Goal: Task Accomplishment & Management: Use online tool/utility

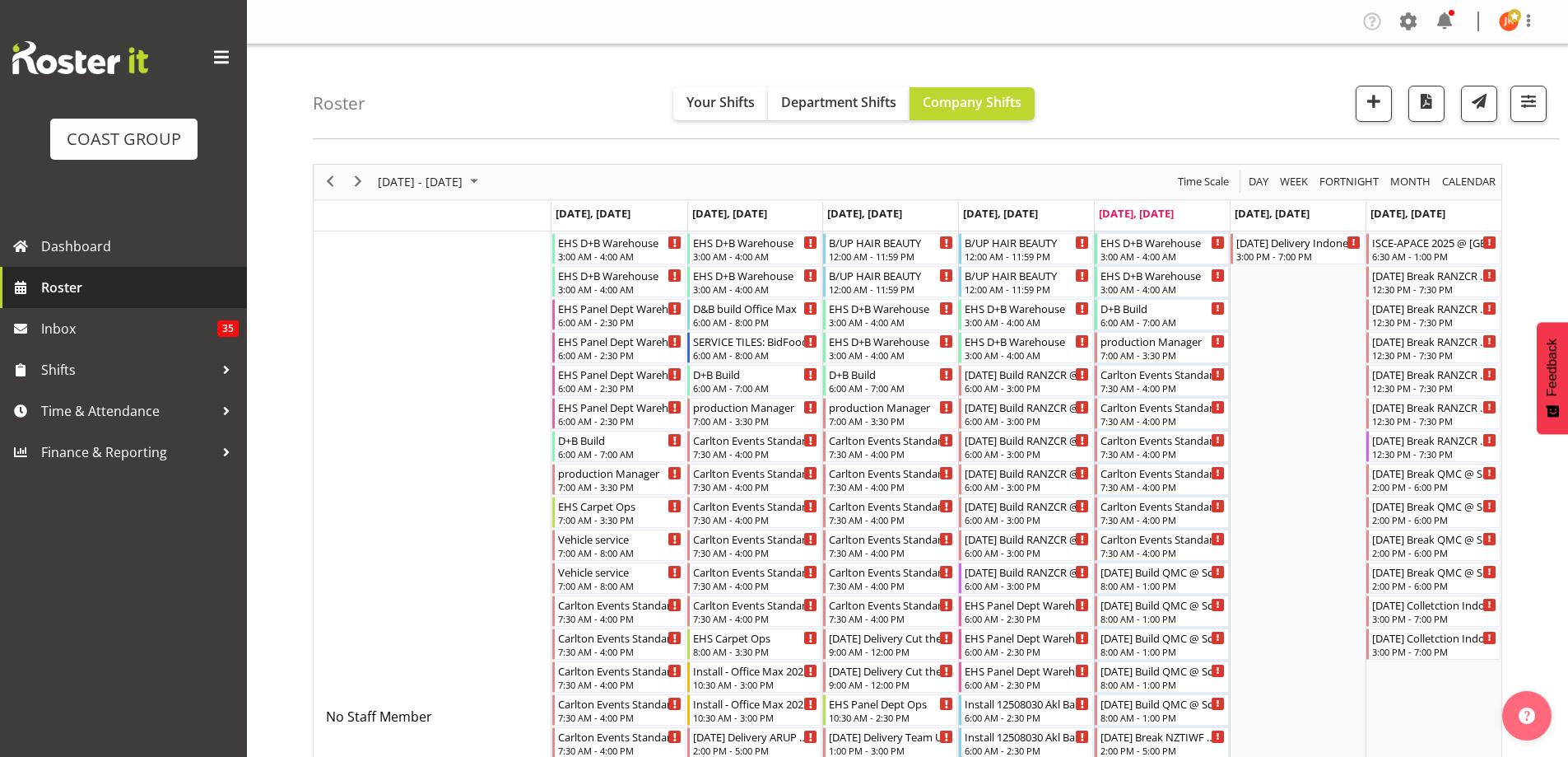
click at [129, 292] on span "Roster" at bounding box center [139, 287] width 198 height 25
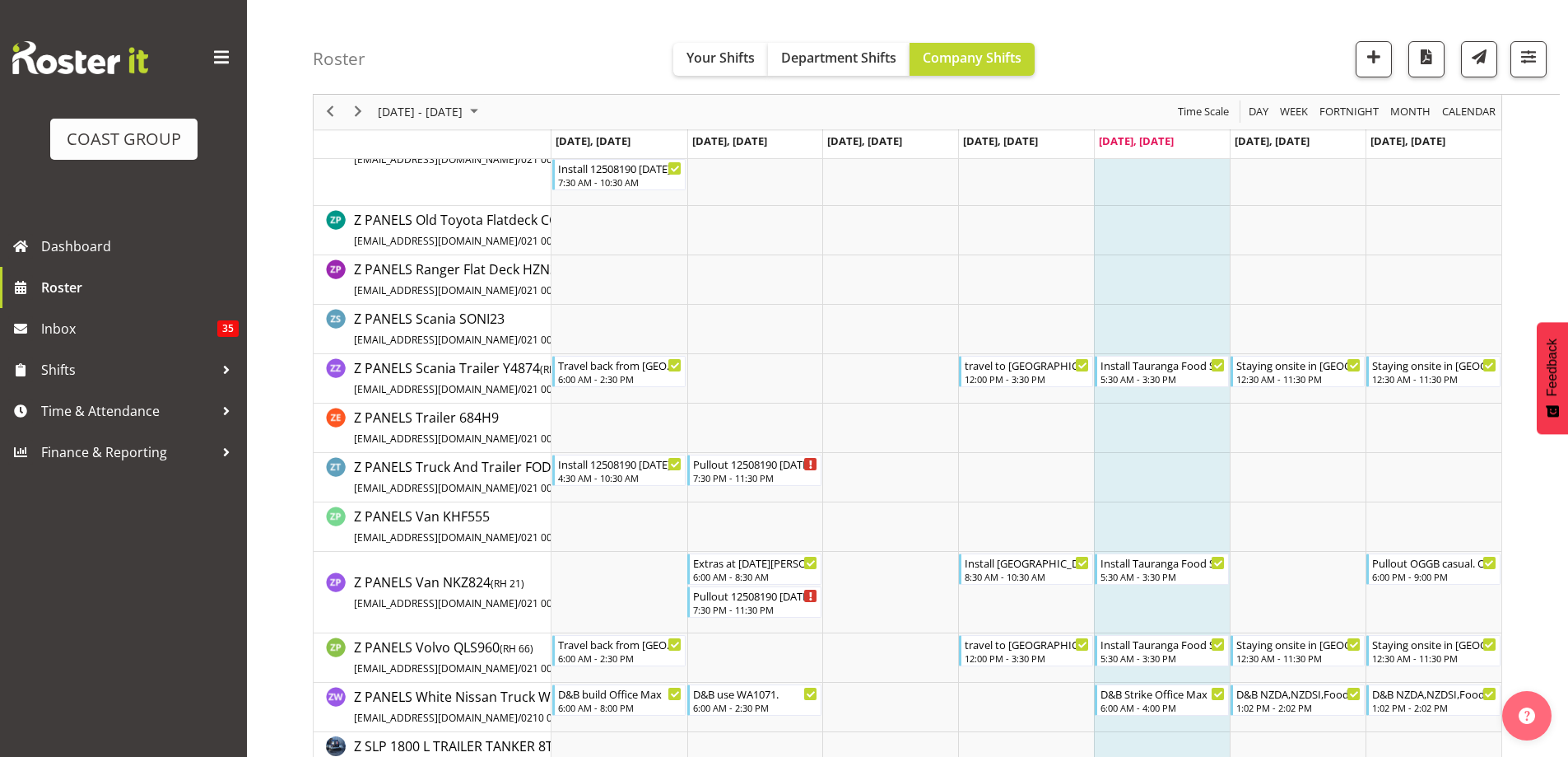
scroll to position [16260, 0]
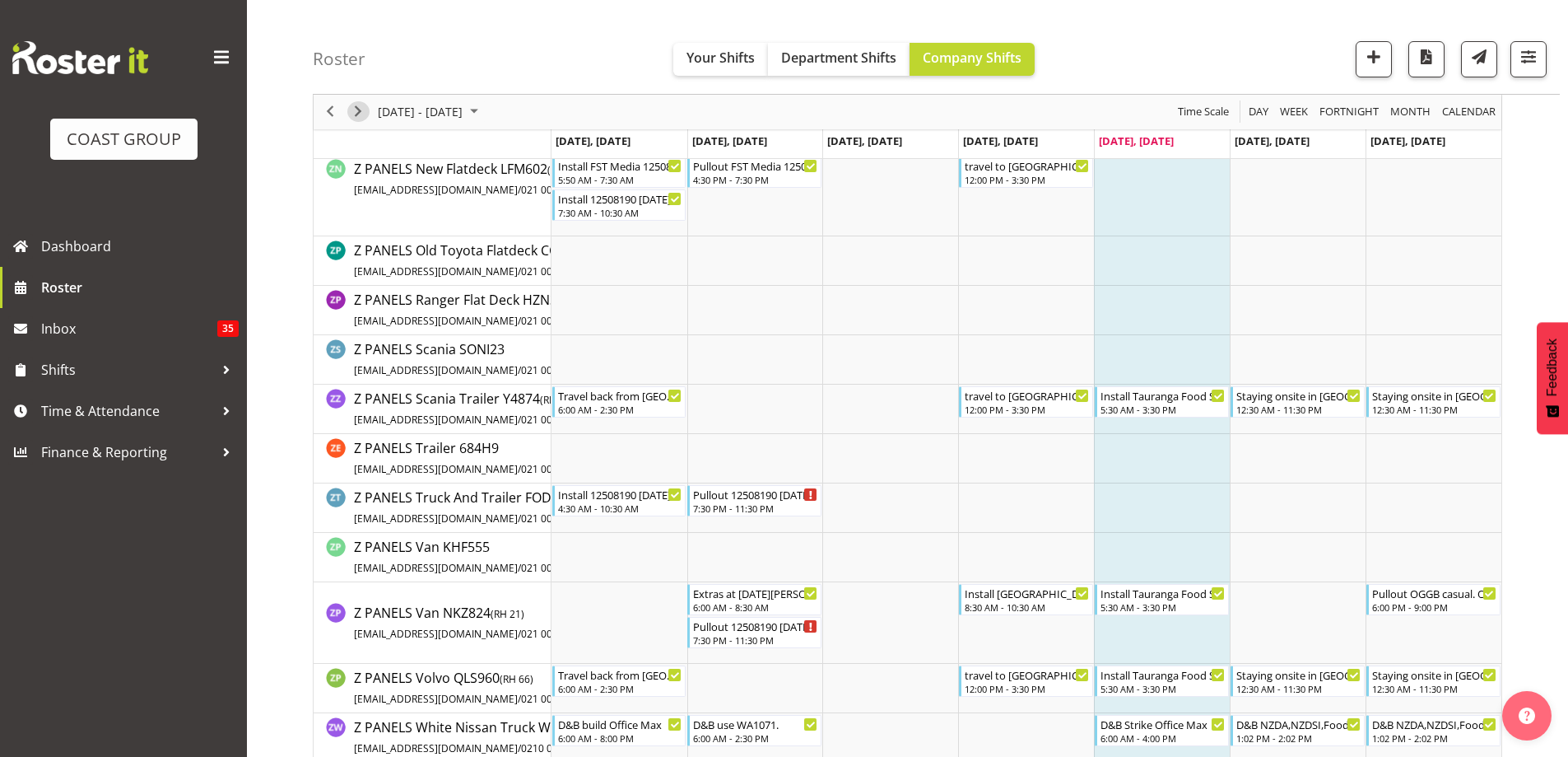
drag, startPoint x: 354, startPoint y: 112, endPoint x: 541, endPoint y: 472, distance: 405.7
click at [354, 113] on span "Next" at bounding box center [358, 112] width 20 height 21
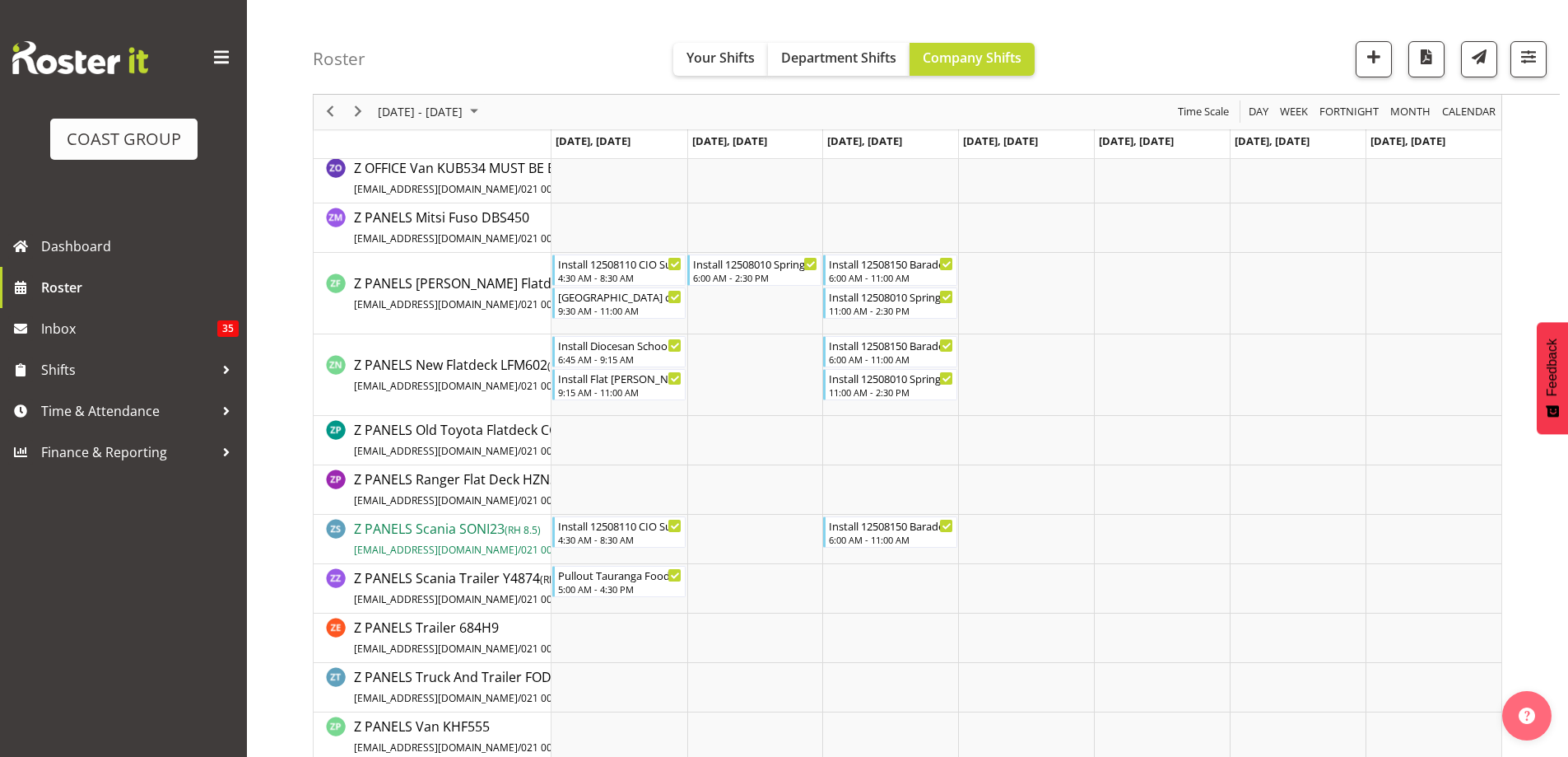
scroll to position [15254, 0]
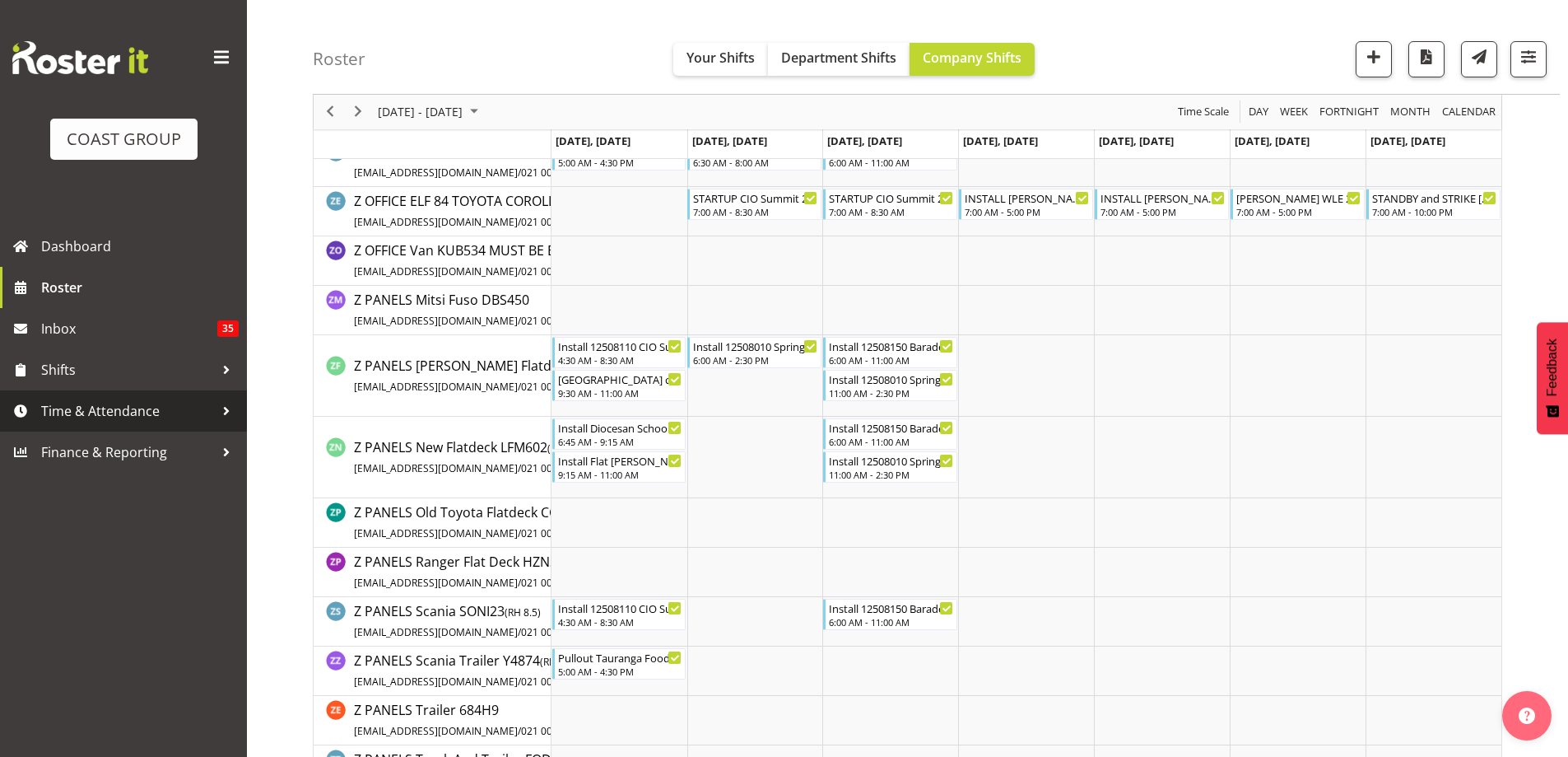
click at [75, 414] on span "Time & Attendance" at bounding box center [127, 411] width 173 height 25
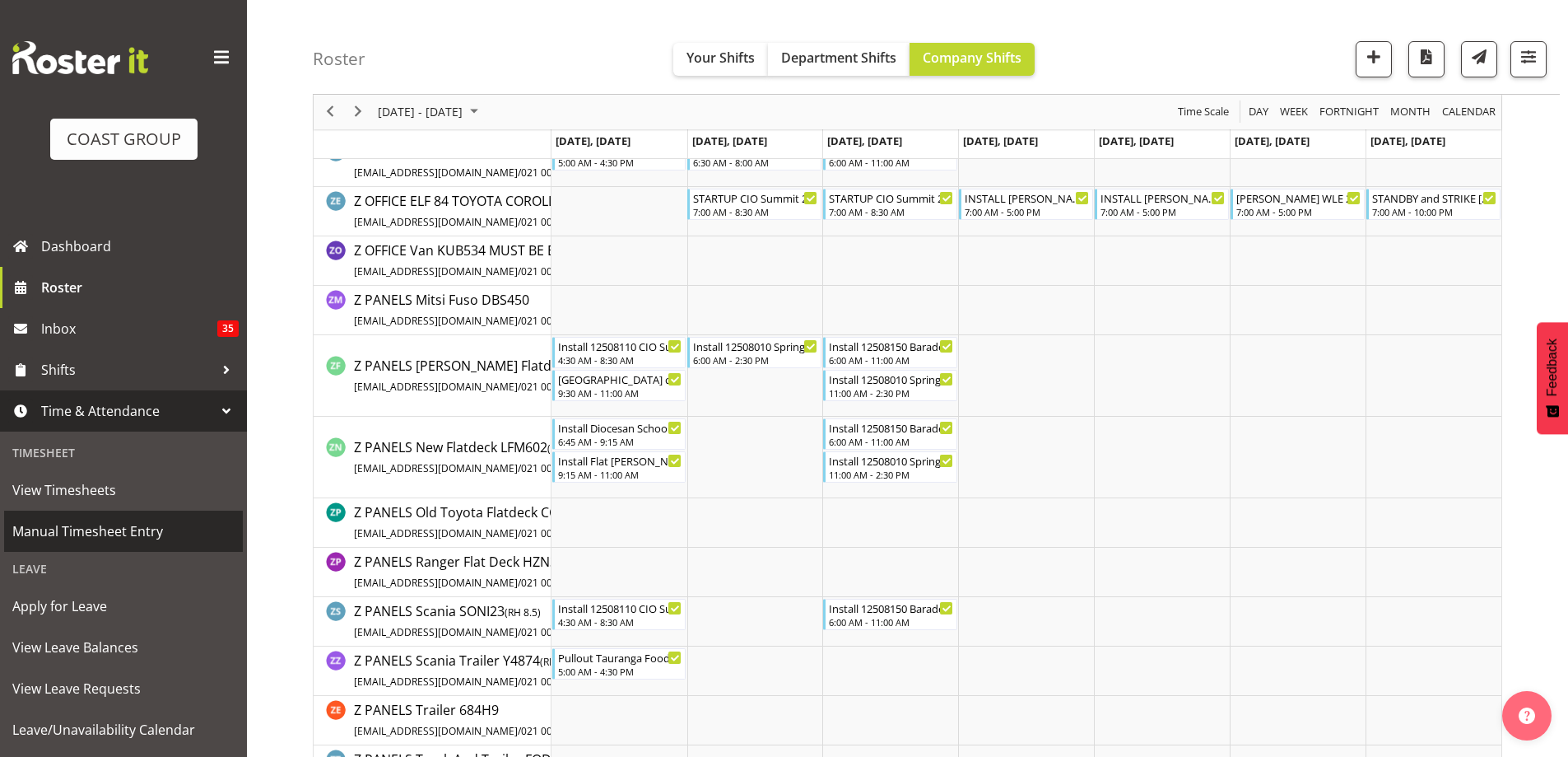
click at [84, 530] on span "Manual Timesheet Entry" at bounding box center [123, 531] width 223 height 25
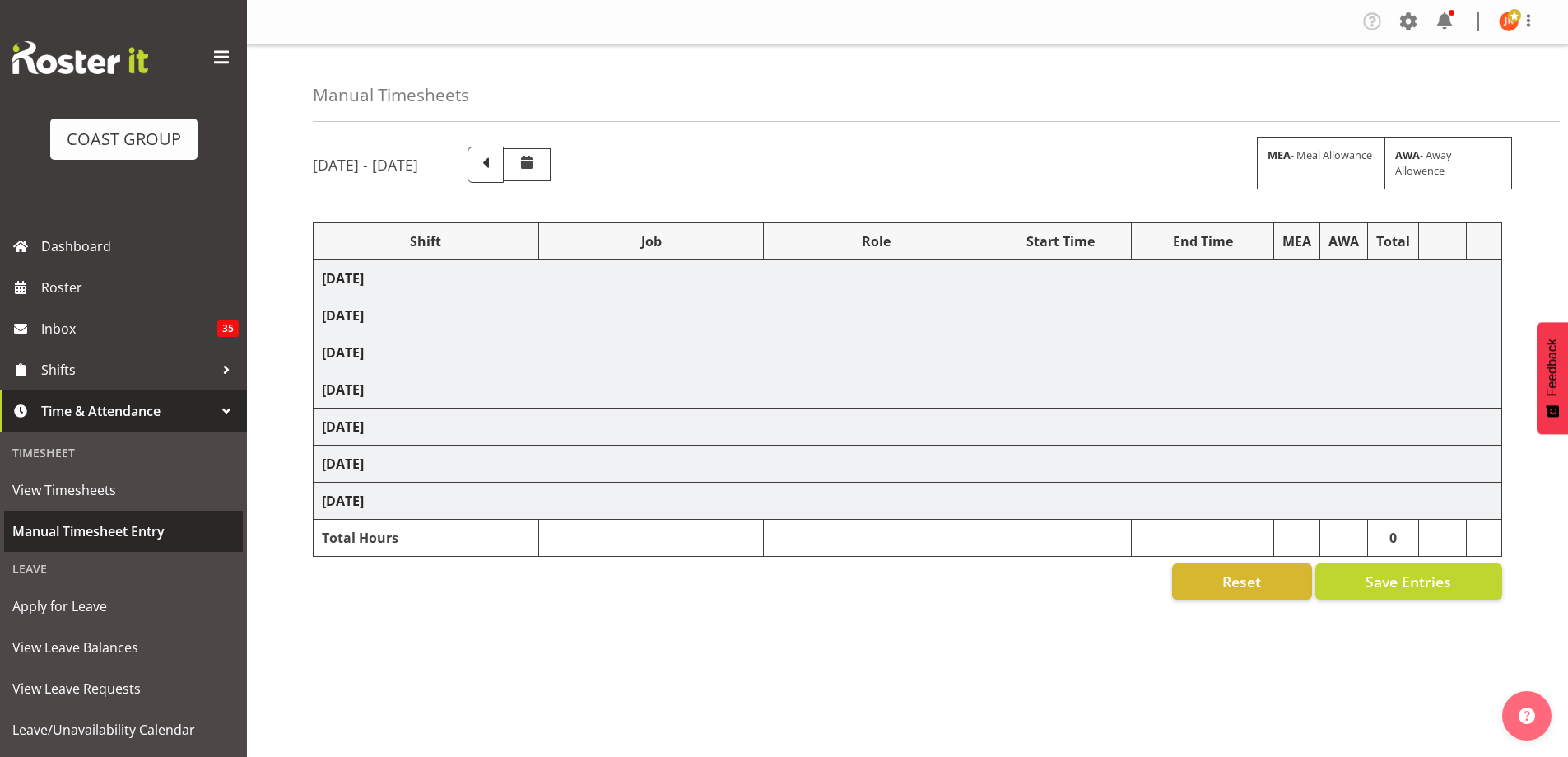
click at [115, 530] on span "Manual Timesheet Entry" at bounding box center [123, 531] width 223 height 25
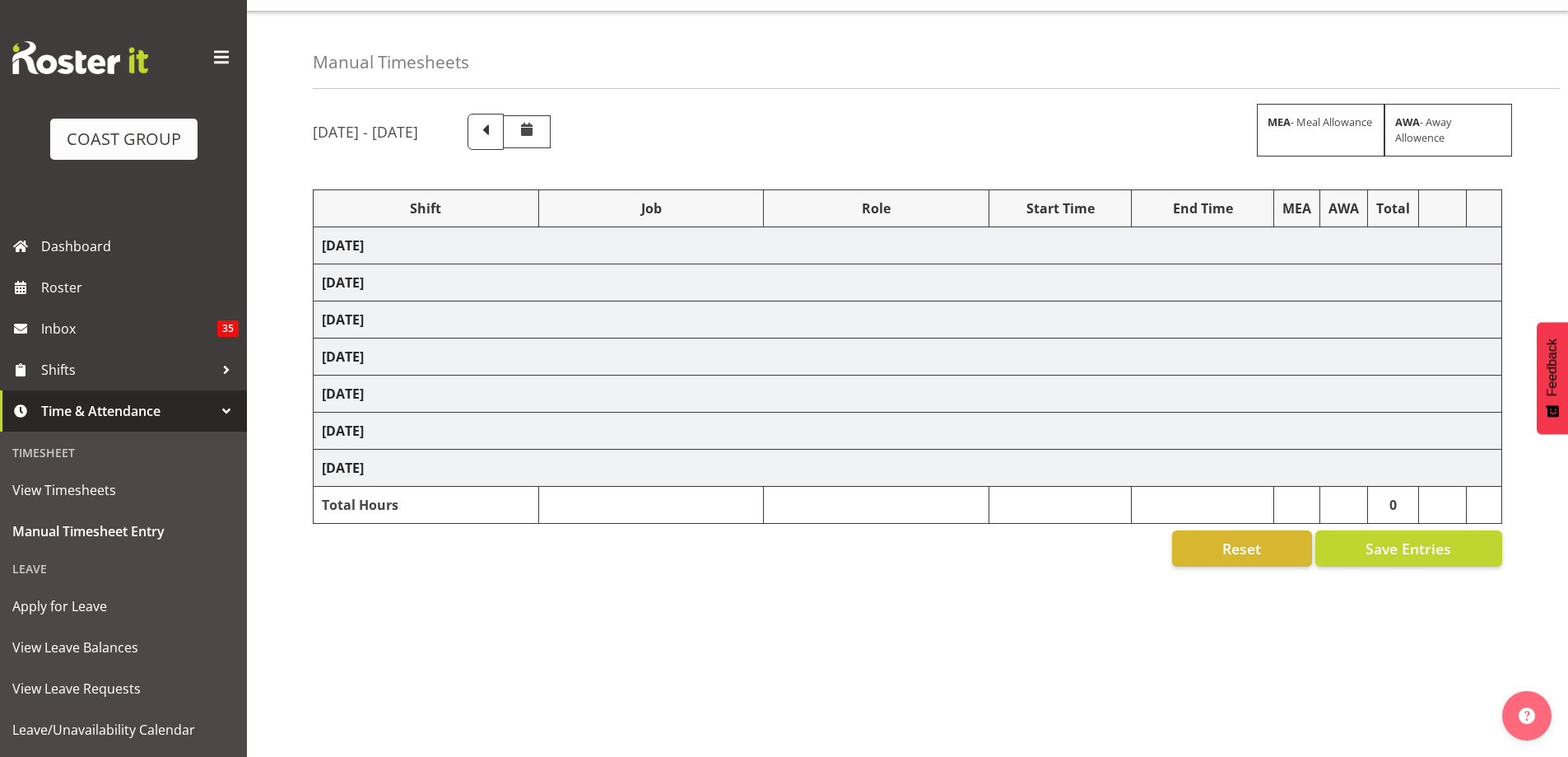
scroll to position [49, 0]
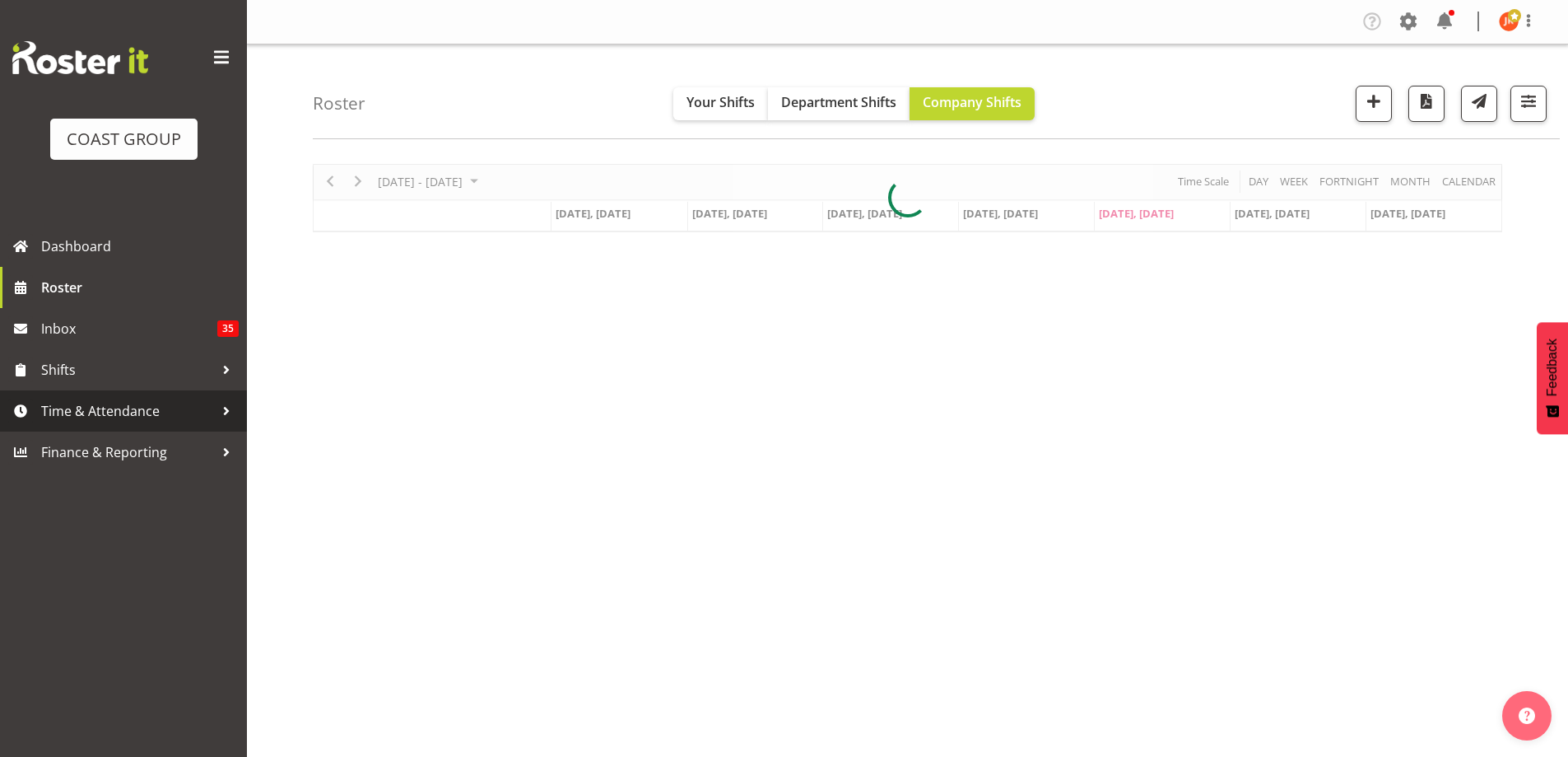
click at [85, 420] on span "Time & Attendance" at bounding box center [127, 411] width 173 height 25
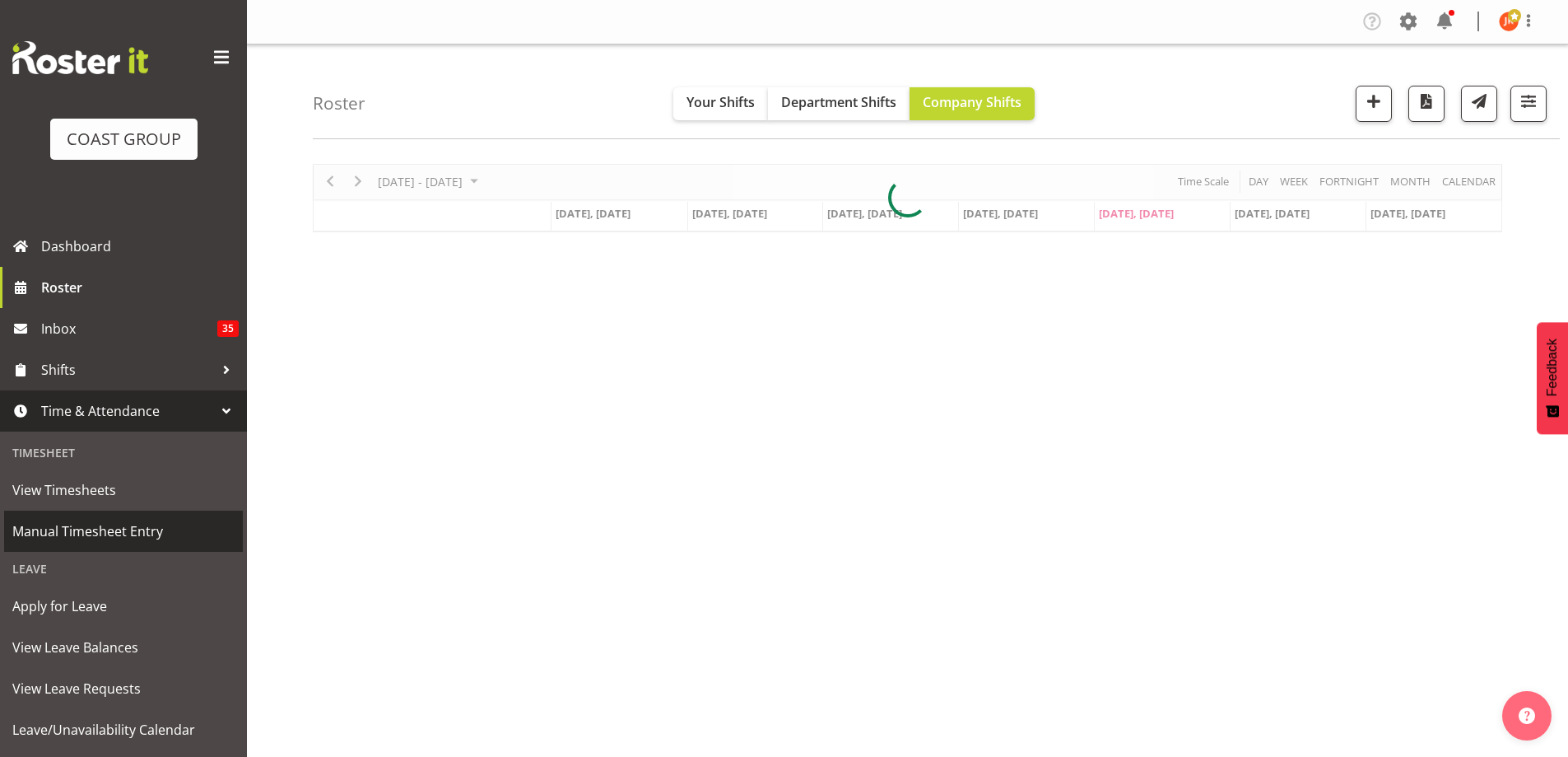
click at [83, 533] on span "Manual Timesheet Entry" at bounding box center [123, 531] width 223 height 25
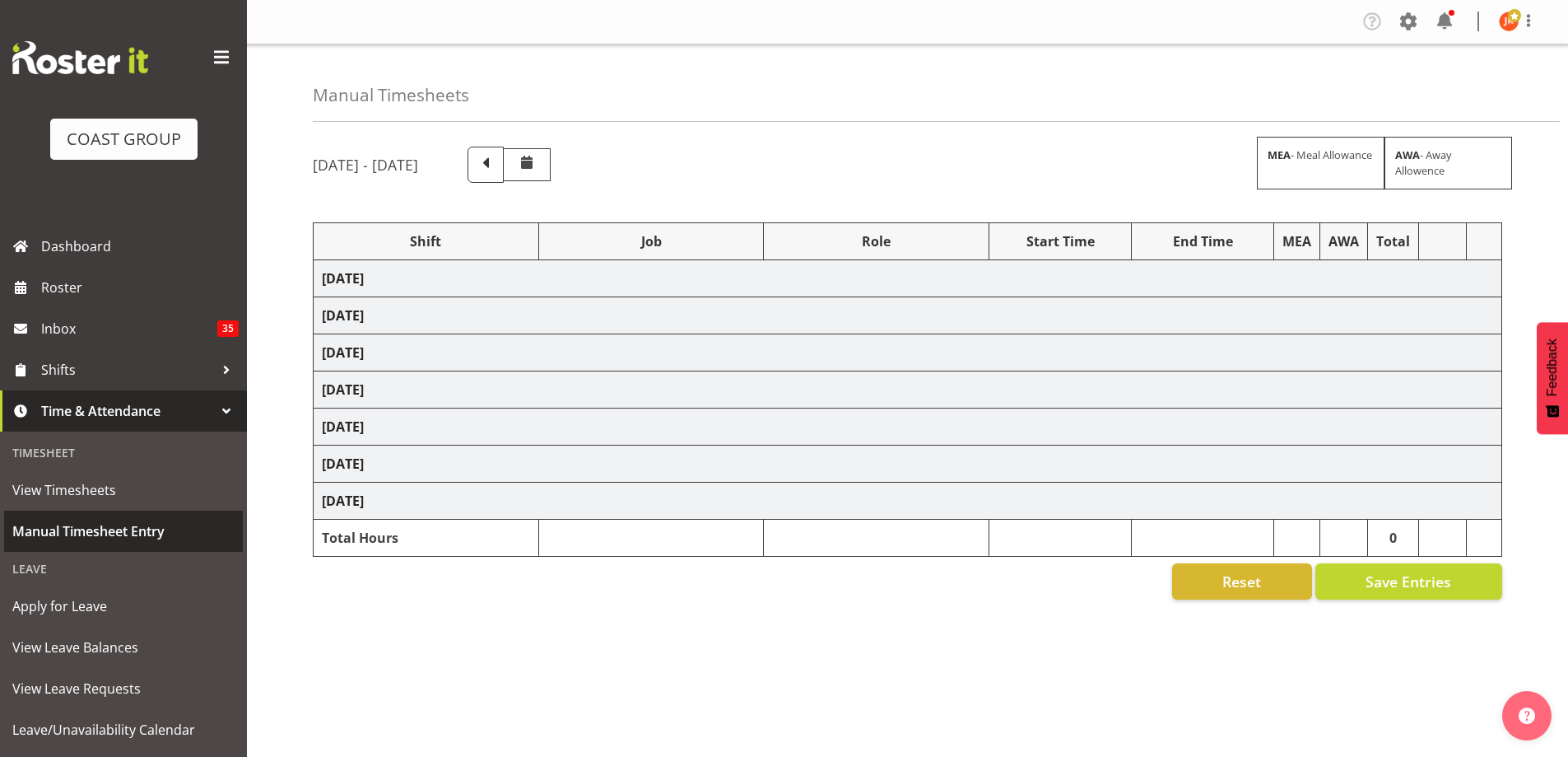
click at [63, 529] on span "Manual Timesheet Entry" at bounding box center [123, 531] width 223 height 25
select select "24997"
select select "10069"
select select "55213"
select select "10069"
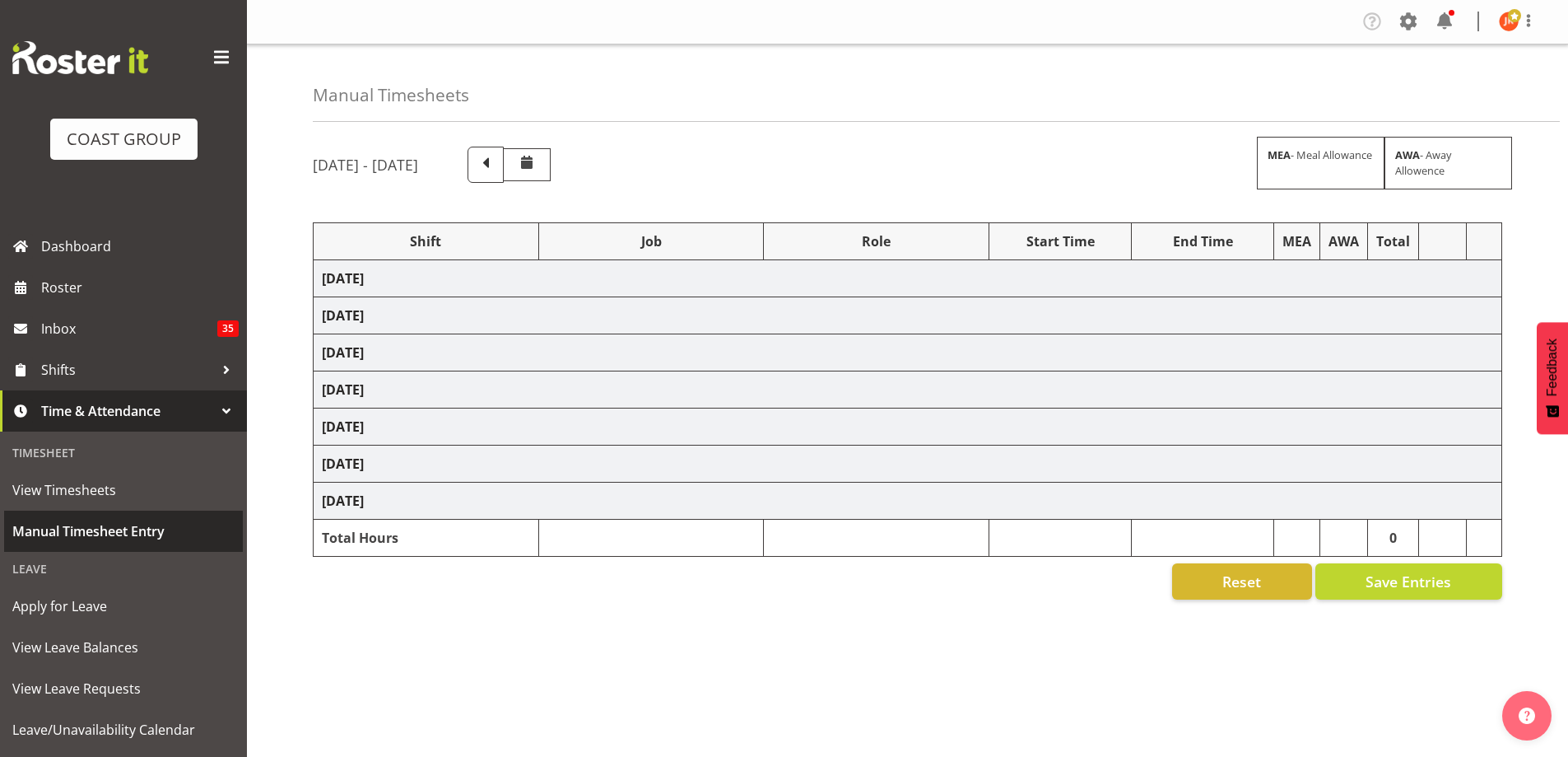
select select "12"
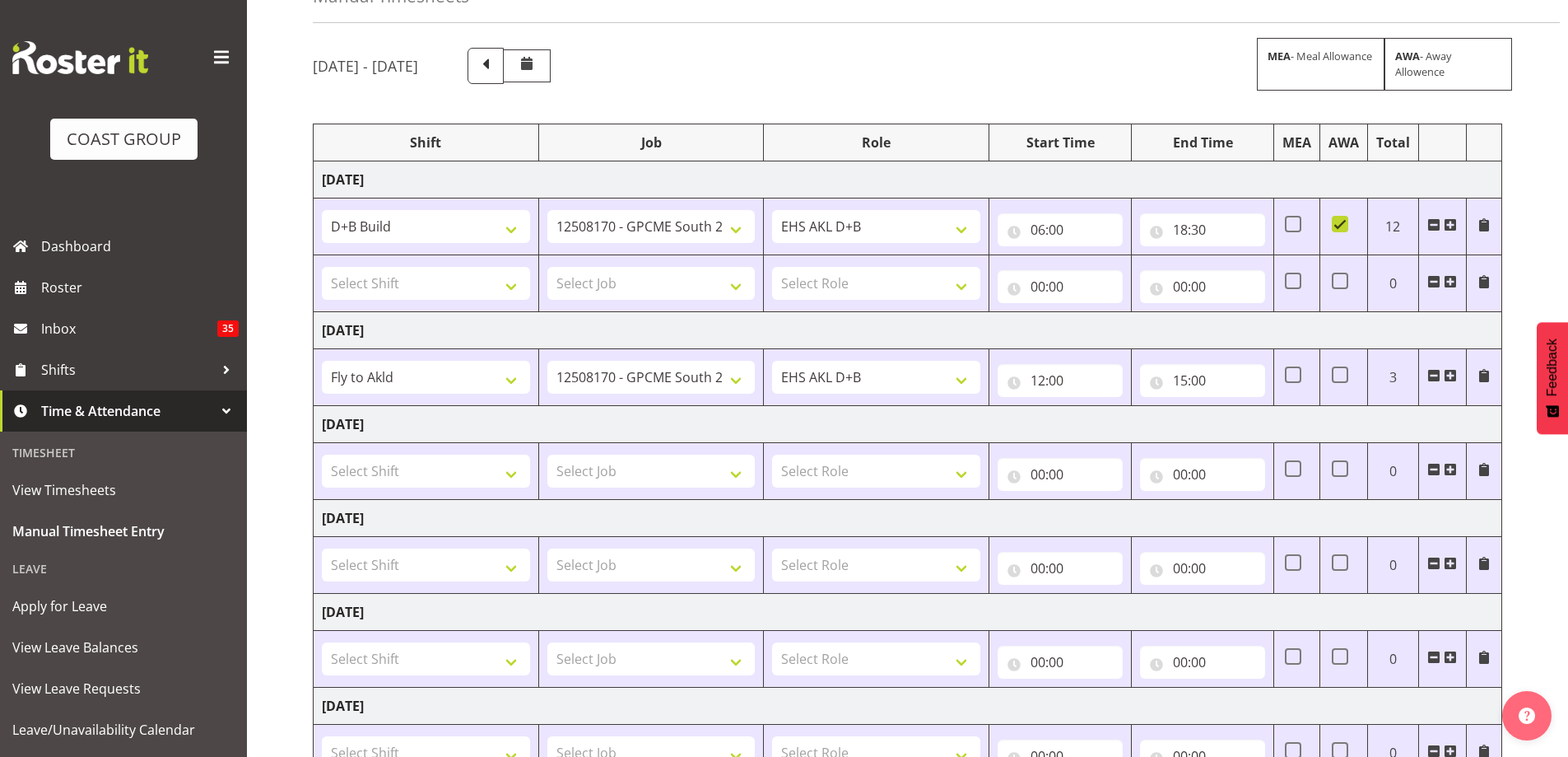
scroll to position [83, 0]
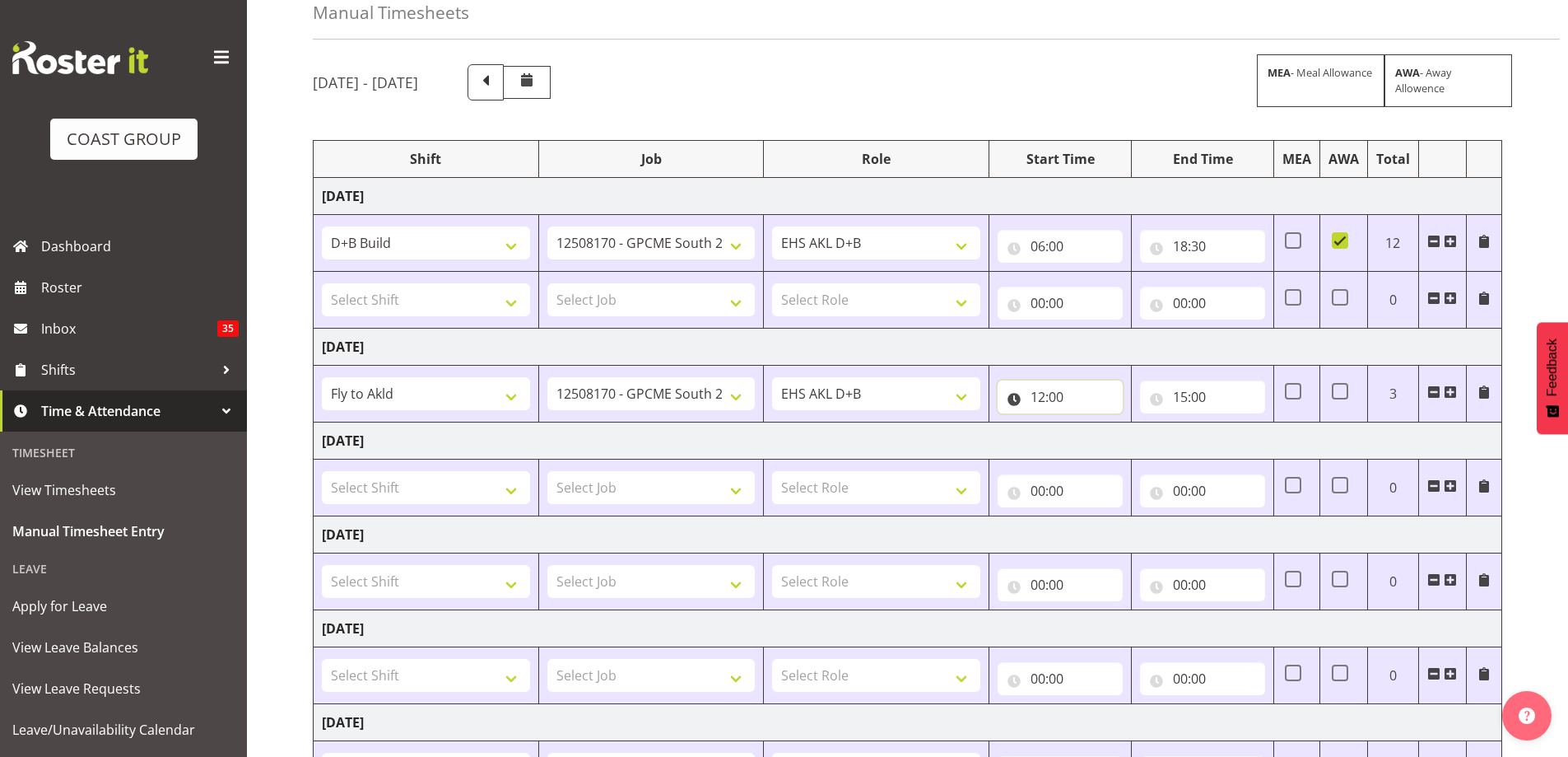
click at [1042, 399] on input "12:00" at bounding box center [1060, 396] width 125 height 33
click at [1112, 435] on select "00 01 02 03 04 05 06 07 08 09 10 11 12 13 14 15 16 17 18 19 20 21 22 23" at bounding box center [1110, 440] width 37 height 33
drag, startPoint x: 509, startPoint y: 395, endPoint x: 1064, endPoint y: 410, distance: 555.2
click at [509, 395] on select "# Fieldays--[GEOGRAPHIC_DATA]. # Install Hutchwilco Boat Show at [GEOGRAPHIC_DA…" at bounding box center [426, 393] width 208 height 33
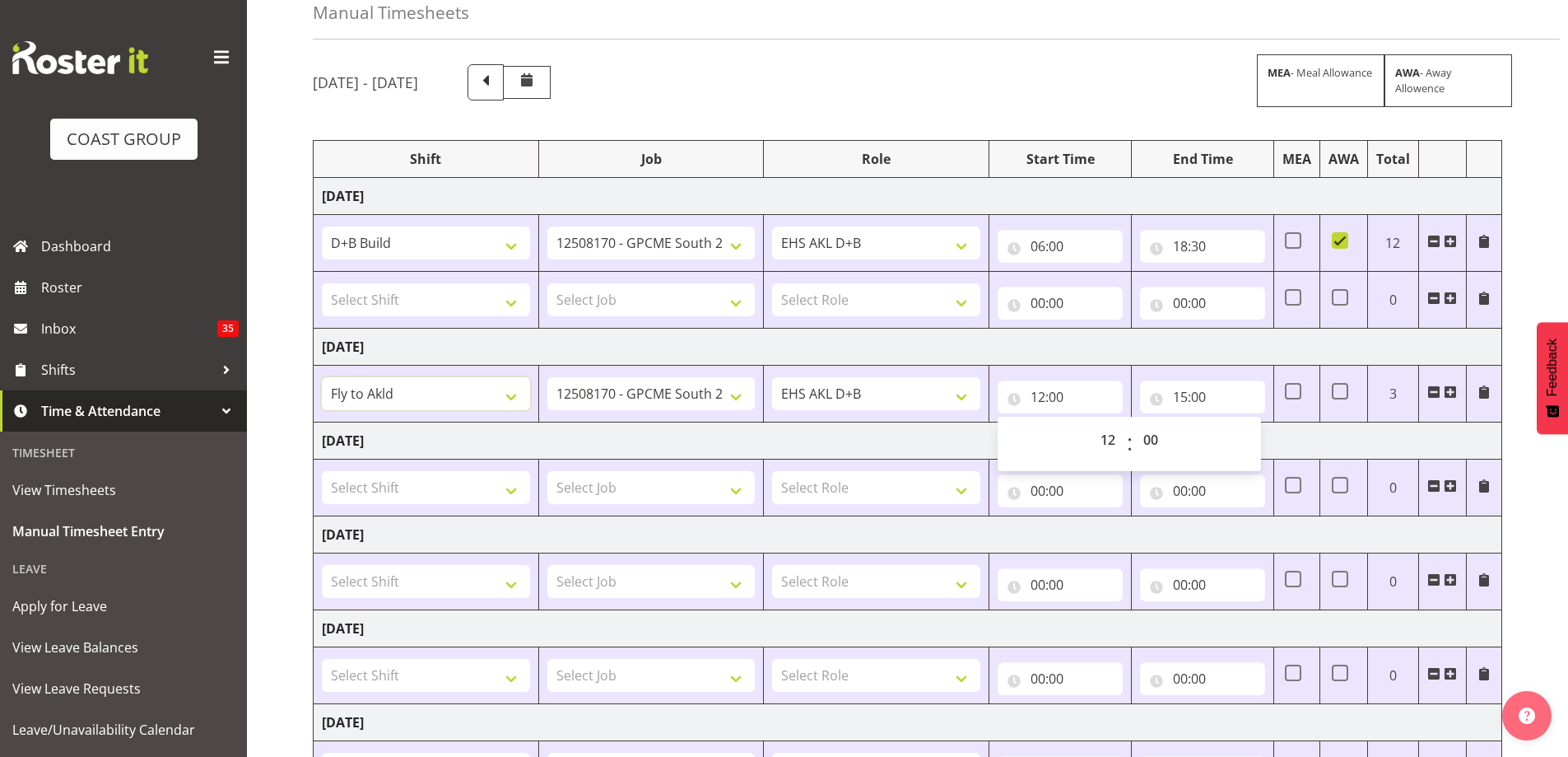
click at [513, 398] on select "# Fieldays--[GEOGRAPHIC_DATA]. # Install Hutchwilco Boat Show at [GEOGRAPHIC_DA…" at bounding box center [426, 393] width 208 height 33
click at [945, 445] on td "[DATE]" at bounding box center [907, 441] width 1188 height 37
click at [1081, 395] on input "12:00" at bounding box center [1060, 396] width 125 height 33
drag, startPoint x: 1109, startPoint y: 441, endPoint x: 1053, endPoint y: 440, distance: 56.0
click at [1108, 441] on select "00 01 02 03 04 05 06 07 08 09 10 11 12 13 14 15 16 17 18 19 20 21 22 23" at bounding box center [1110, 440] width 37 height 33
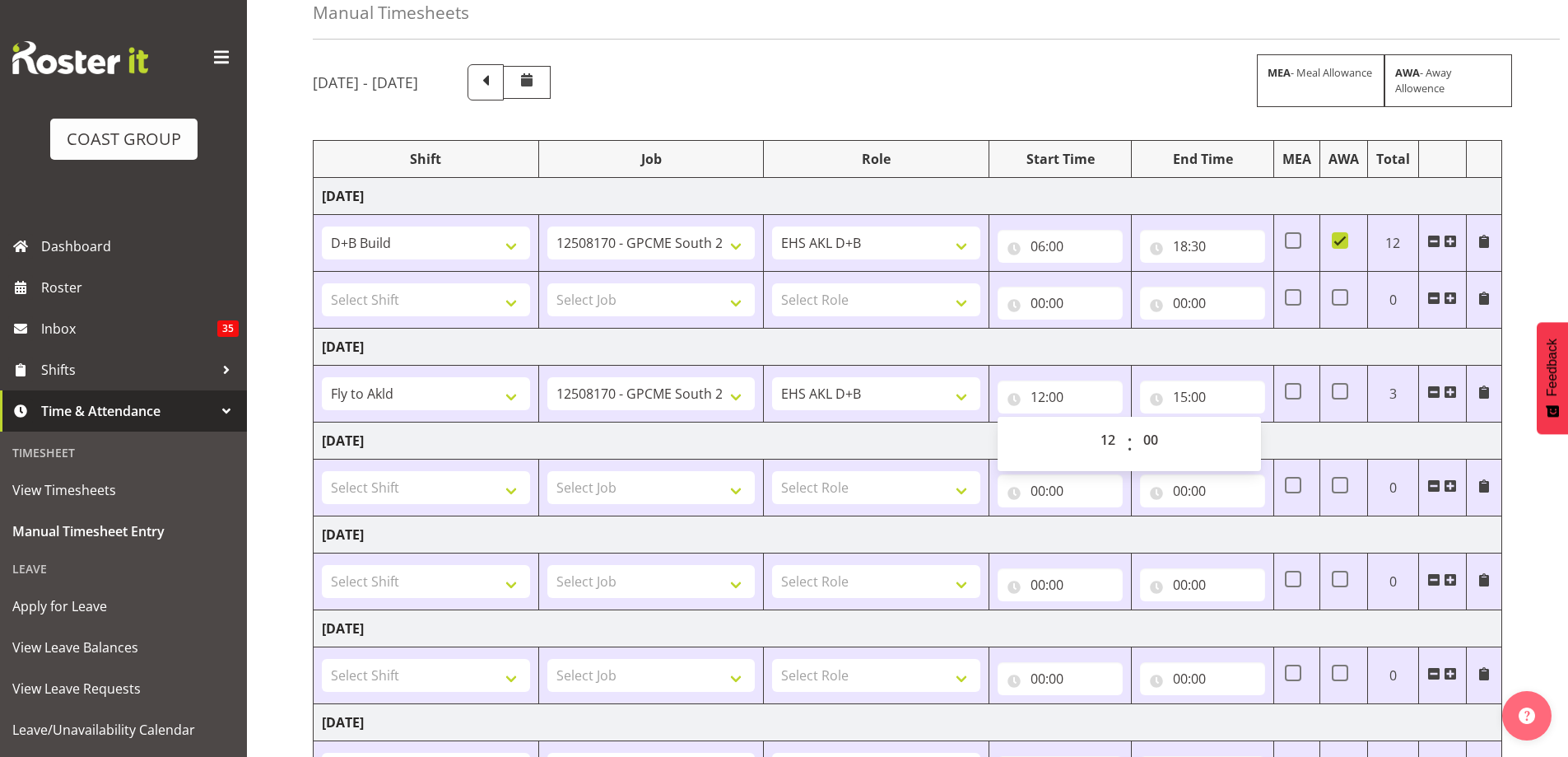
click at [550, 433] on td "[DATE]" at bounding box center [907, 441] width 1188 height 37
click at [515, 395] on select "# Fieldays--[GEOGRAPHIC_DATA]. # Install Hutchwilco Boat Show at [GEOGRAPHIC_DA…" at bounding box center [426, 393] width 208 height 33
click at [513, 395] on select "# Fieldays--[GEOGRAPHIC_DATA]. # Install Hutchwilco Boat Show at [GEOGRAPHIC_DA…" at bounding box center [426, 393] width 208 height 33
click at [1433, 298] on span at bounding box center [1434, 297] width 13 height 13
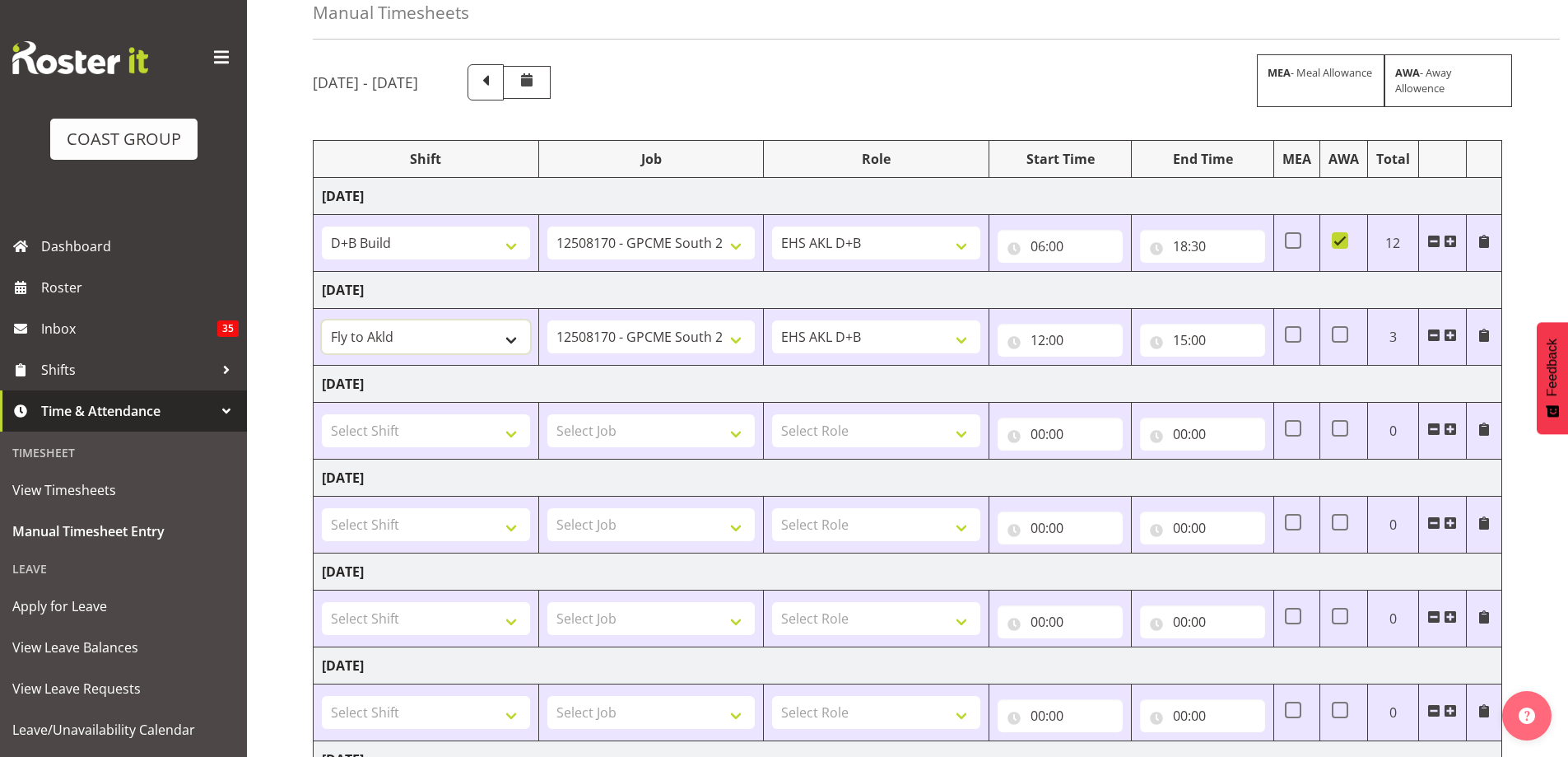
click at [506, 342] on select "# Fieldays--[GEOGRAPHIC_DATA]. # Install Hutchwilco Boat Show at [GEOGRAPHIC_DA…" at bounding box center [426, 336] width 208 height 33
